Goal: Find specific page/section: Find specific page/section

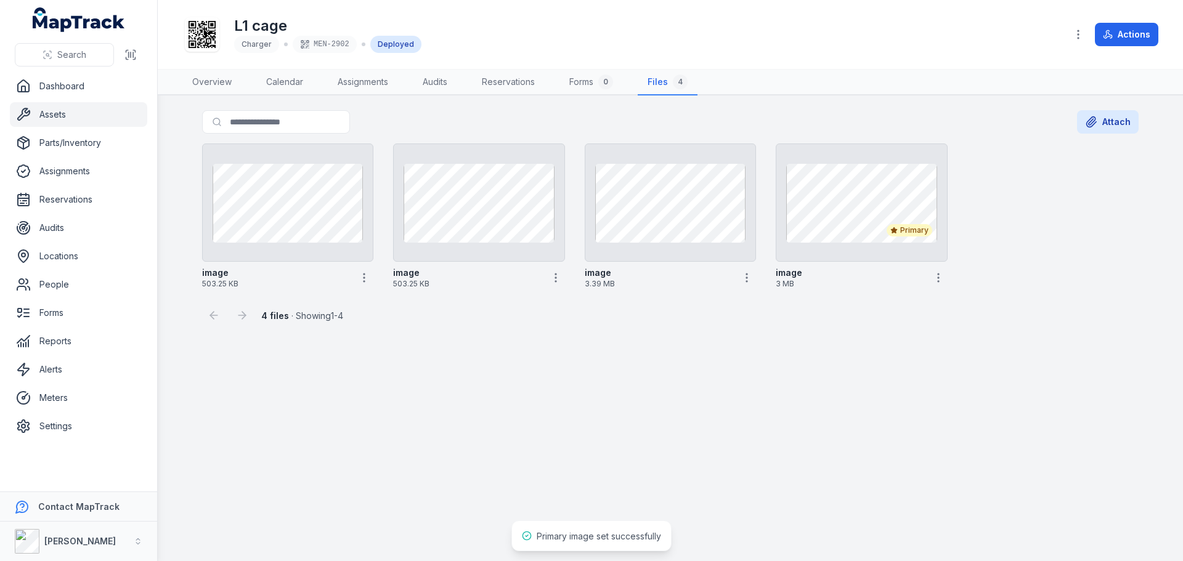
click at [112, 109] on link "Assets" at bounding box center [78, 114] width 137 height 25
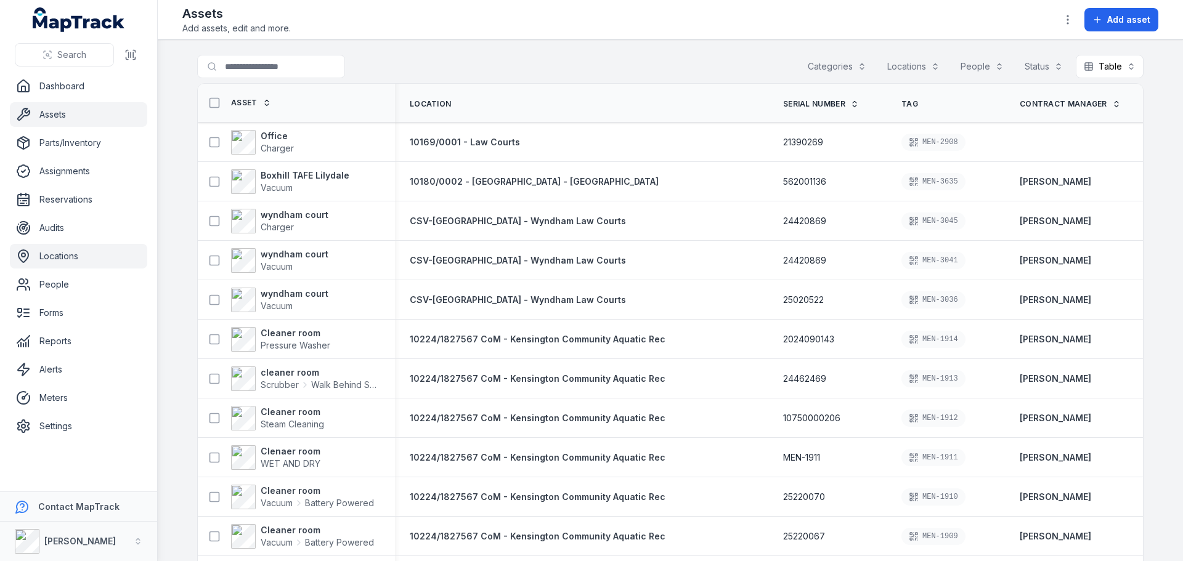
click at [103, 262] on link "Locations" at bounding box center [78, 256] width 137 height 25
click at [271, 69] on input "Search for assets" at bounding box center [295, 66] width 197 height 23
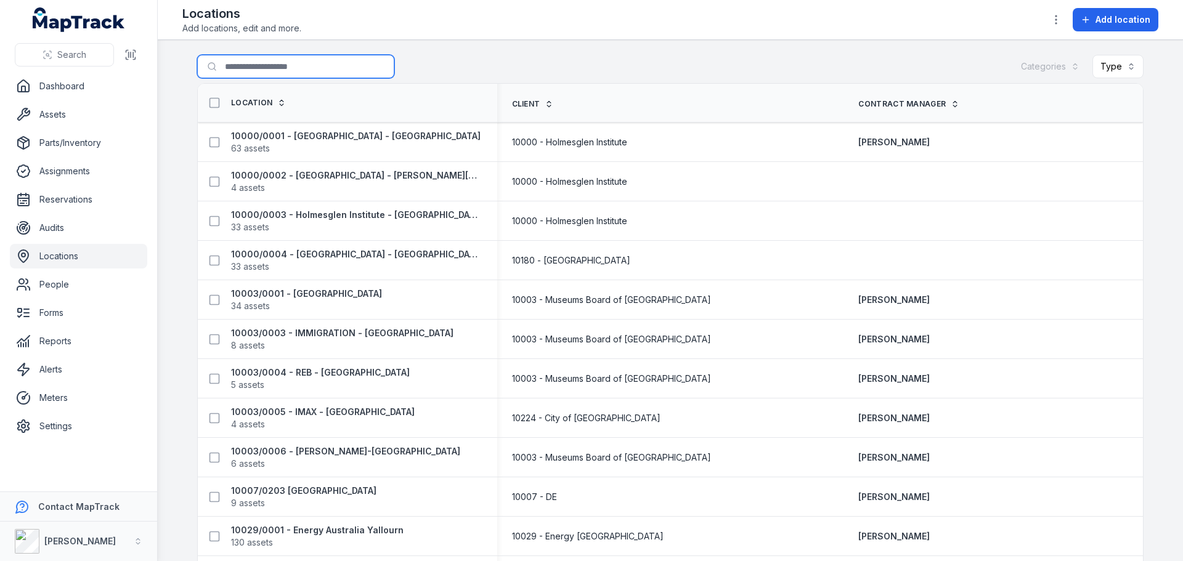
click at [271, 69] on input "Search for locations" at bounding box center [295, 66] width 197 height 23
type input "*******"
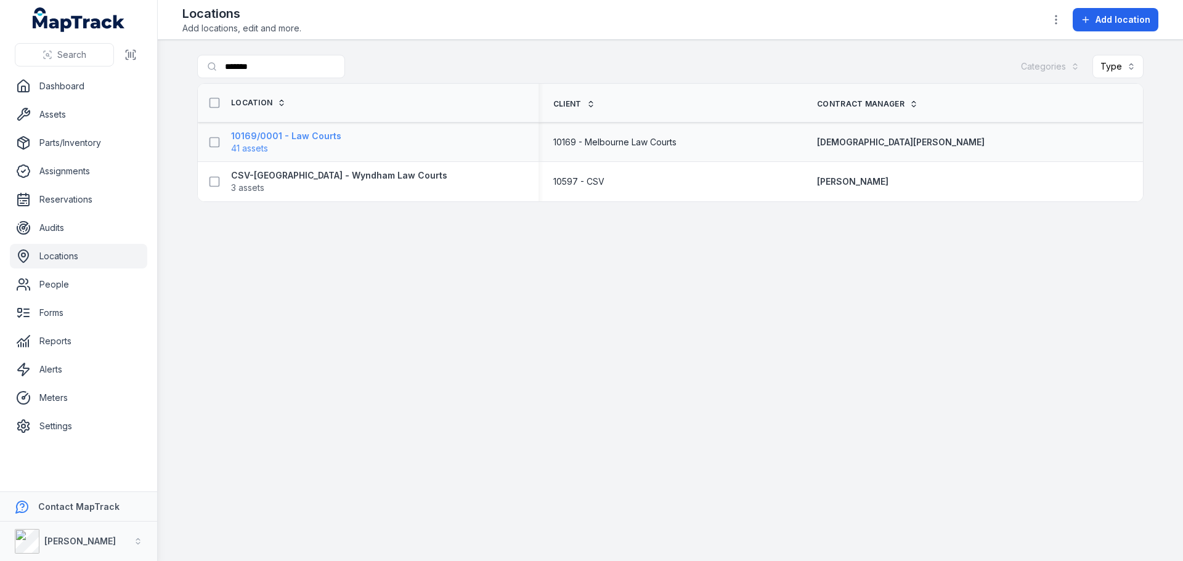
click at [297, 144] on span "41 assets" at bounding box center [286, 148] width 110 height 12
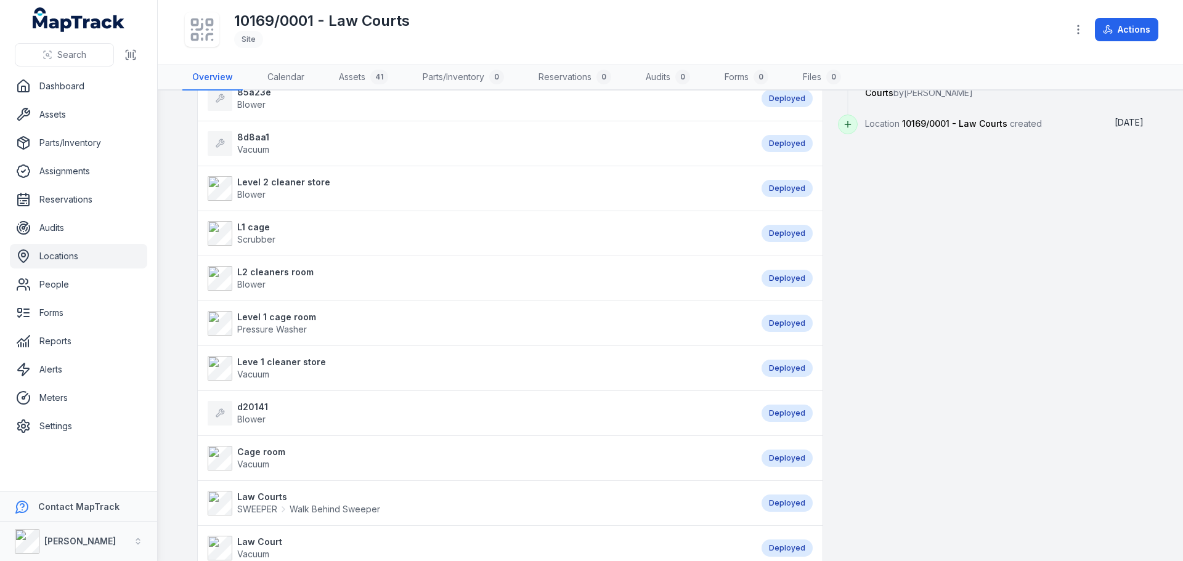
scroll to position [185, 0]
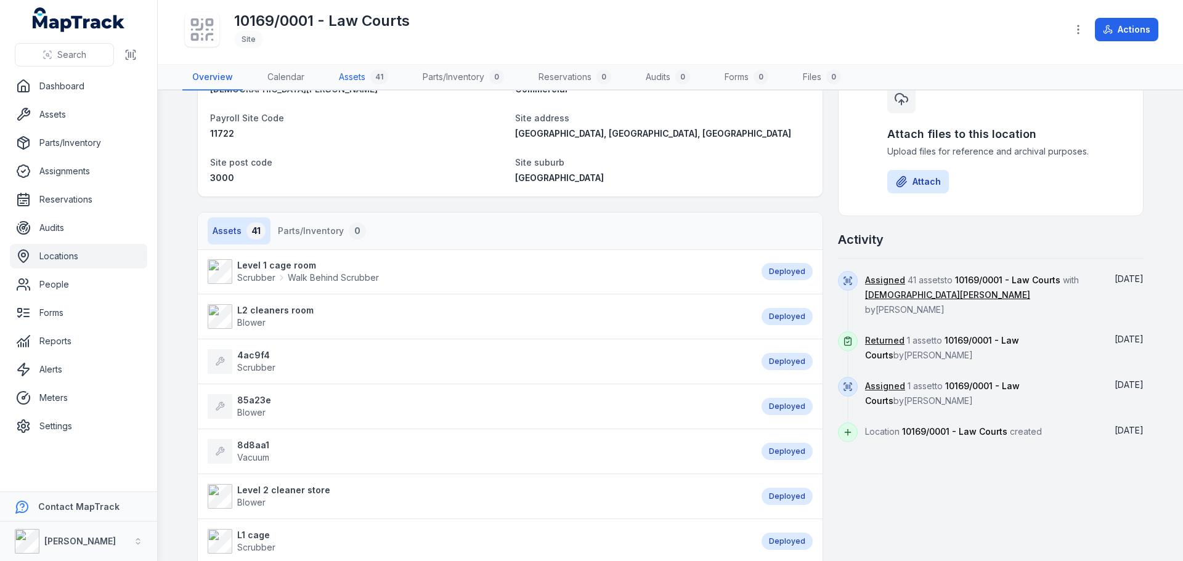
click at [377, 76] on div "41" at bounding box center [379, 77] width 18 height 15
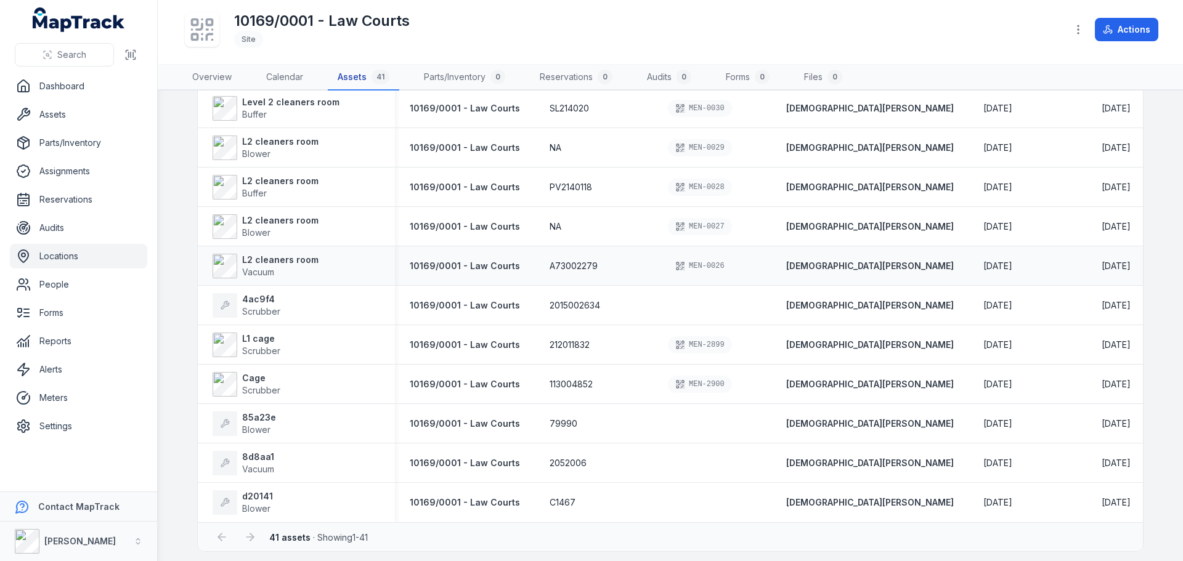
scroll to position [1278, 0]
